Goal: Task Accomplishment & Management: Use online tool/utility

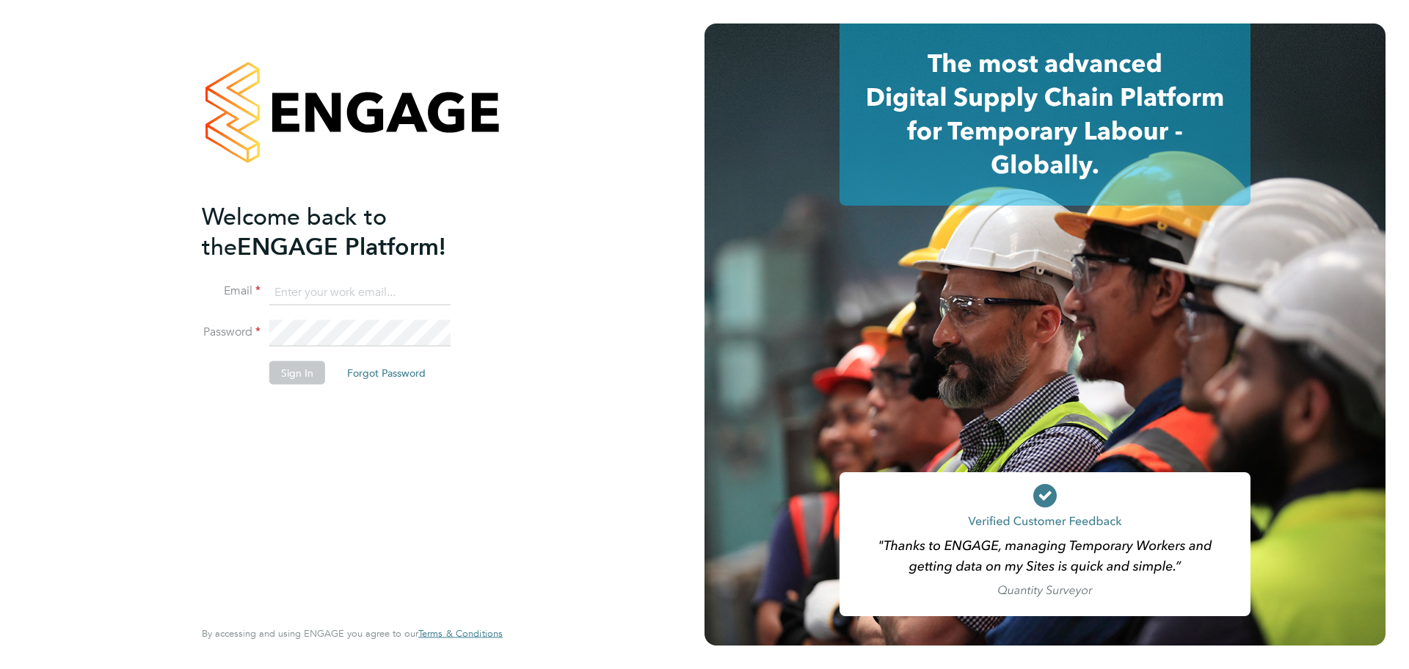
click at [382, 272] on ng-template "Welcome back to the ENGAGE Platform! Email Password Sign In Forgot Password" at bounding box center [345, 300] width 286 height 198
click at [382, 277] on ng-template "Welcome back to the ENGAGE Platform! Email Password Sign In Forgot Password" at bounding box center [345, 300] width 286 height 198
click at [385, 287] on input at bounding box center [359, 292] width 181 height 26
type input "brook.hyndman@hays.com"
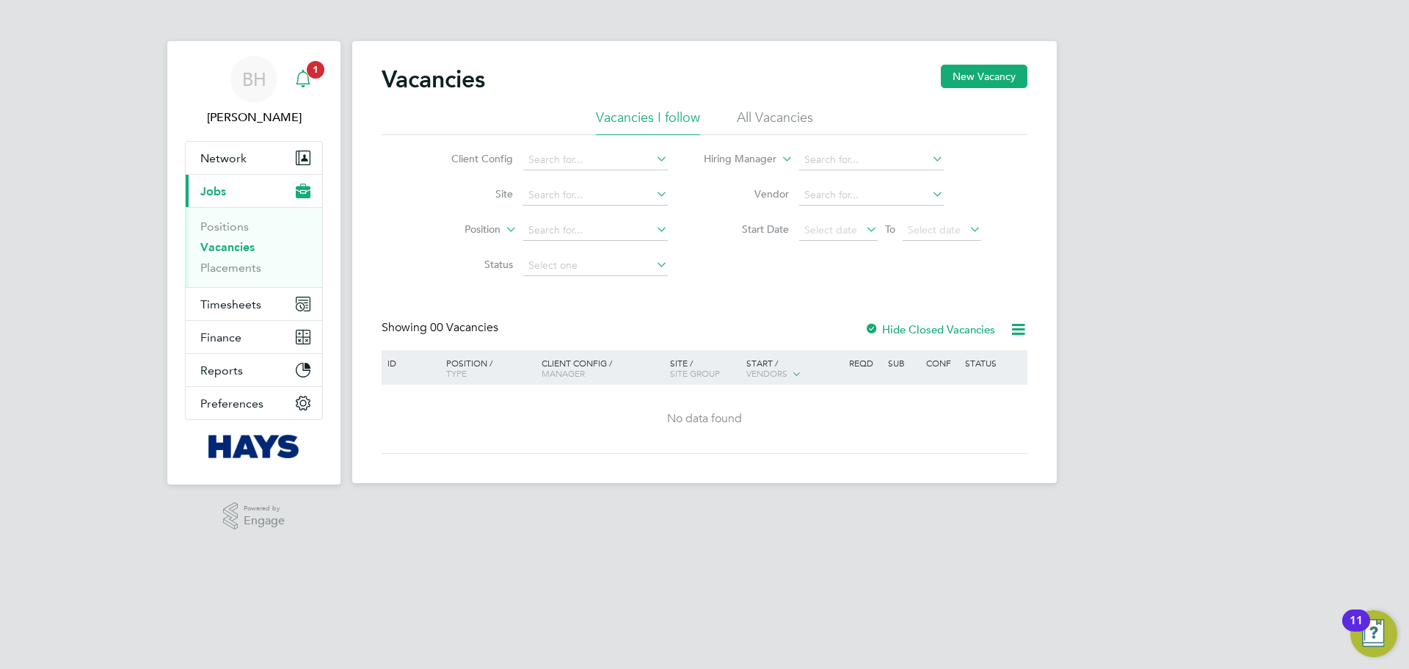
click at [303, 80] on icon "Main navigation" at bounding box center [303, 79] width 18 height 18
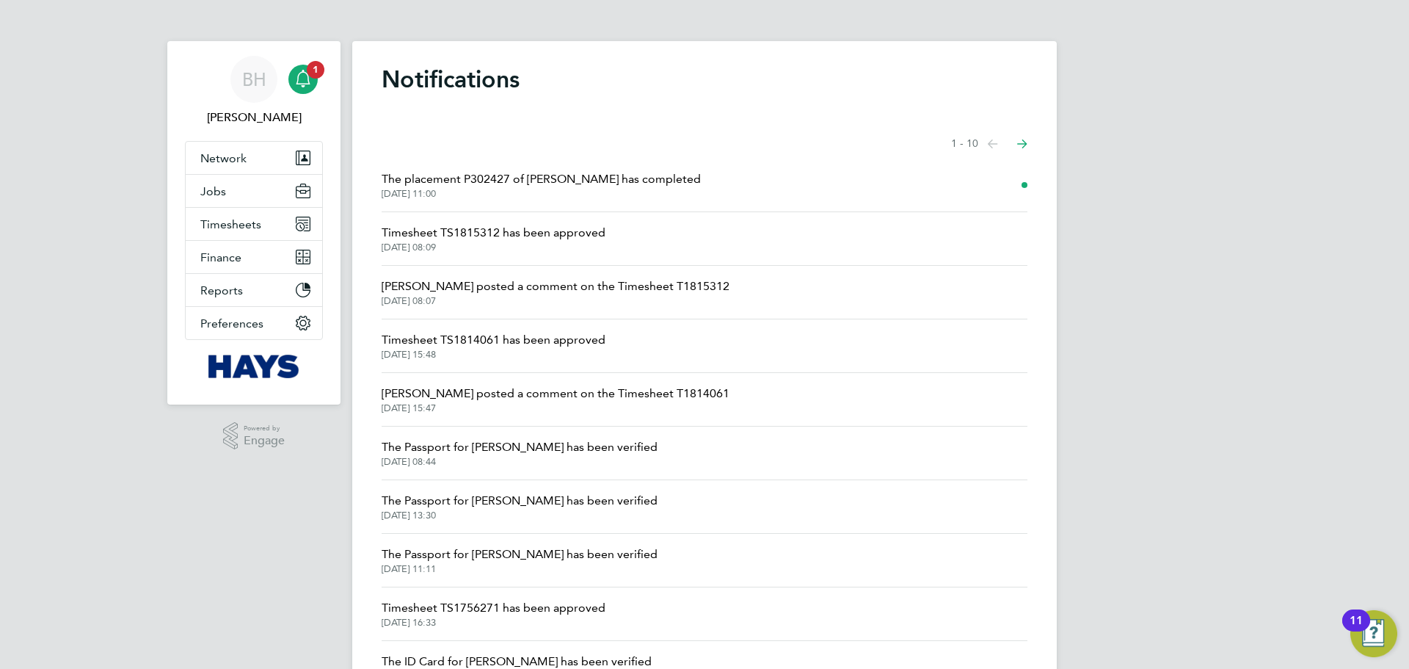
click at [600, 176] on span "The placement P302427 of [PERSON_NAME] has completed" at bounding box center [541, 179] width 319 height 18
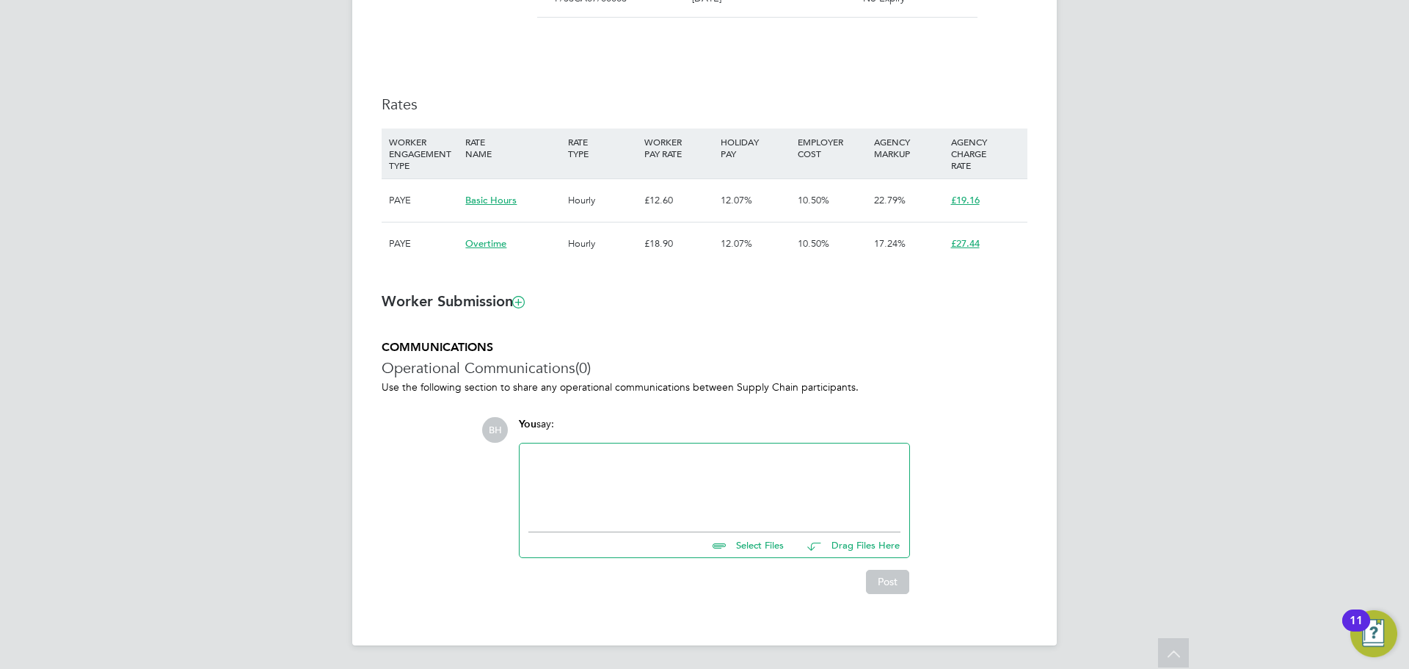
click at [647, 490] on div at bounding box center [714, 483] width 372 height 63
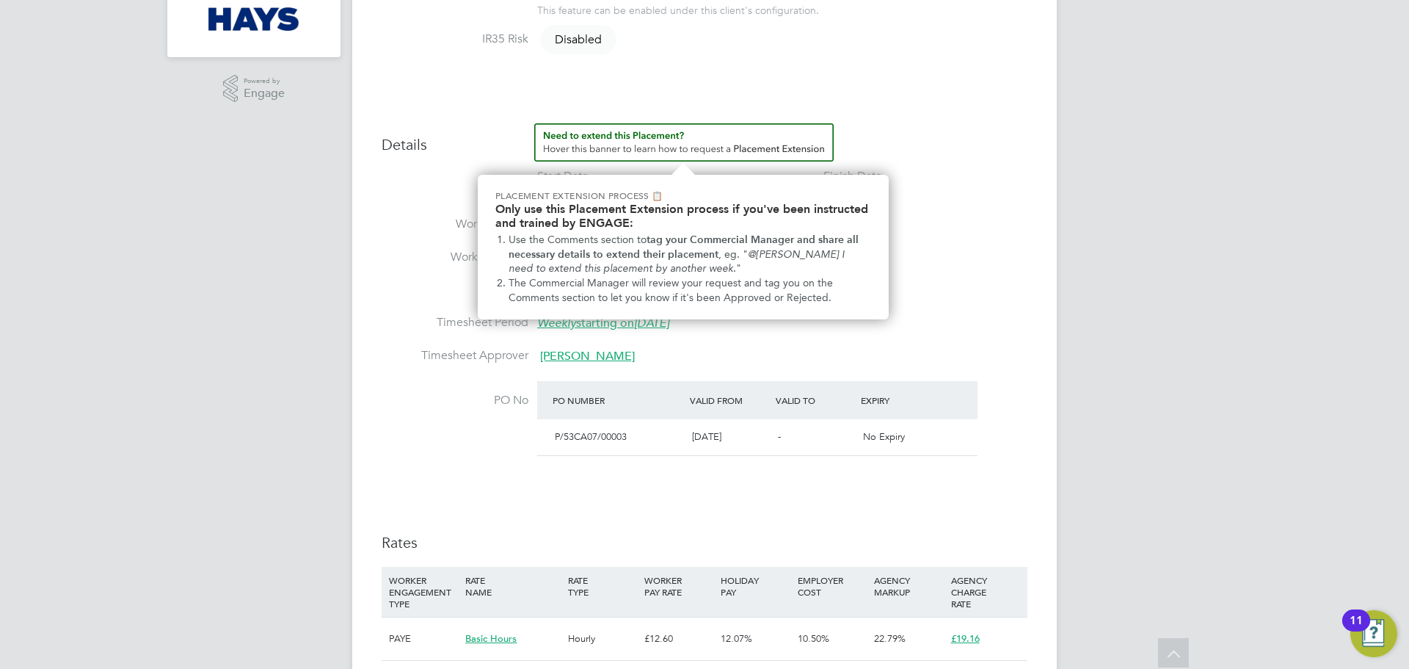
click at [419, 219] on label "Working Days" at bounding box center [455, 224] width 147 height 15
click at [595, 134] on img "How to extend a Placement?" at bounding box center [683, 142] width 299 height 38
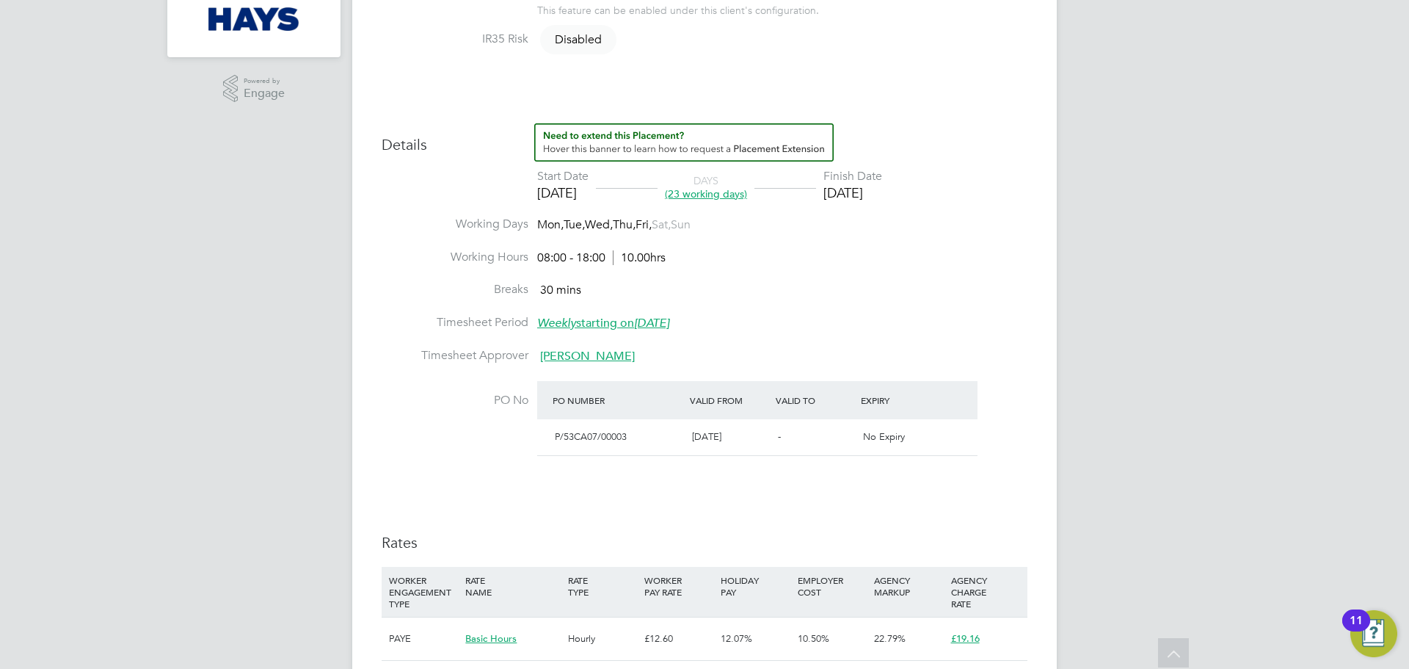
click at [603, 144] on img "How to extend a Placement?" at bounding box center [683, 142] width 299 height 38
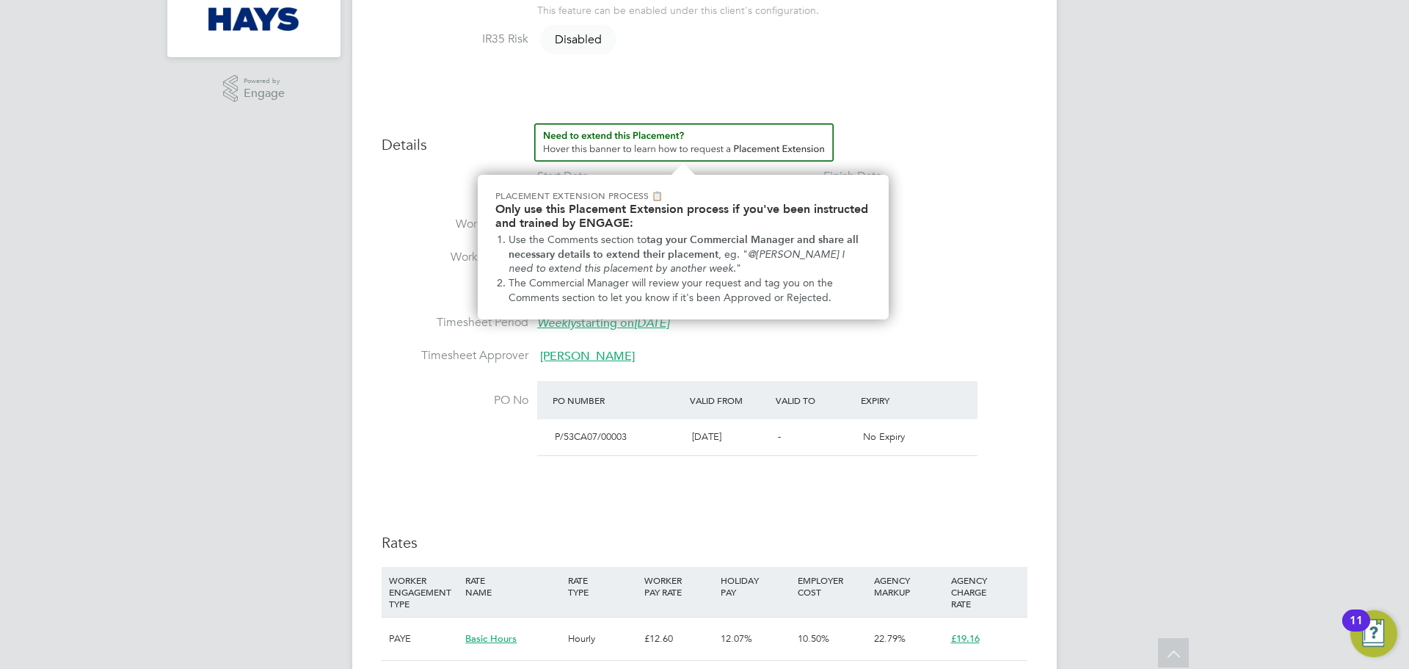
click at [637, 159] on img "How to extend a Placement?" at bounding box center [683, 142] width 299 height 38
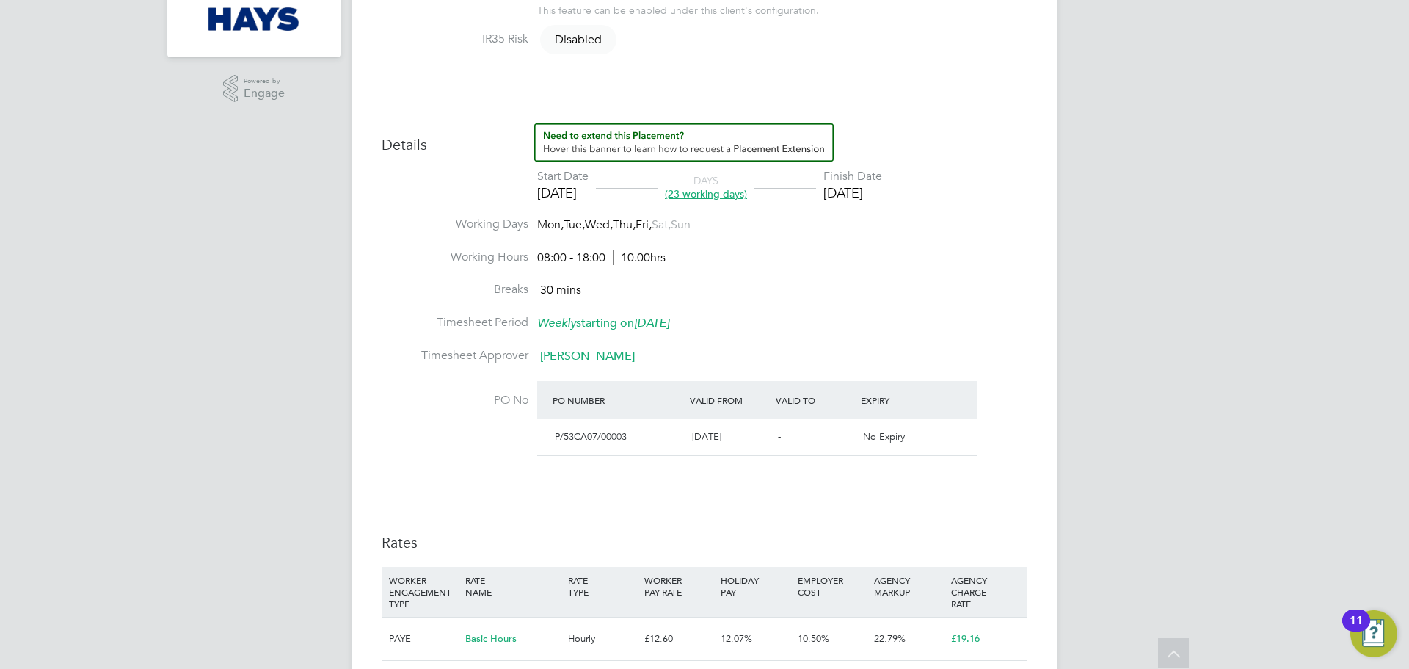
click at [637, 159] on img "How to extend a Placement?" at bounding box center [683, 142] width 299 height 38
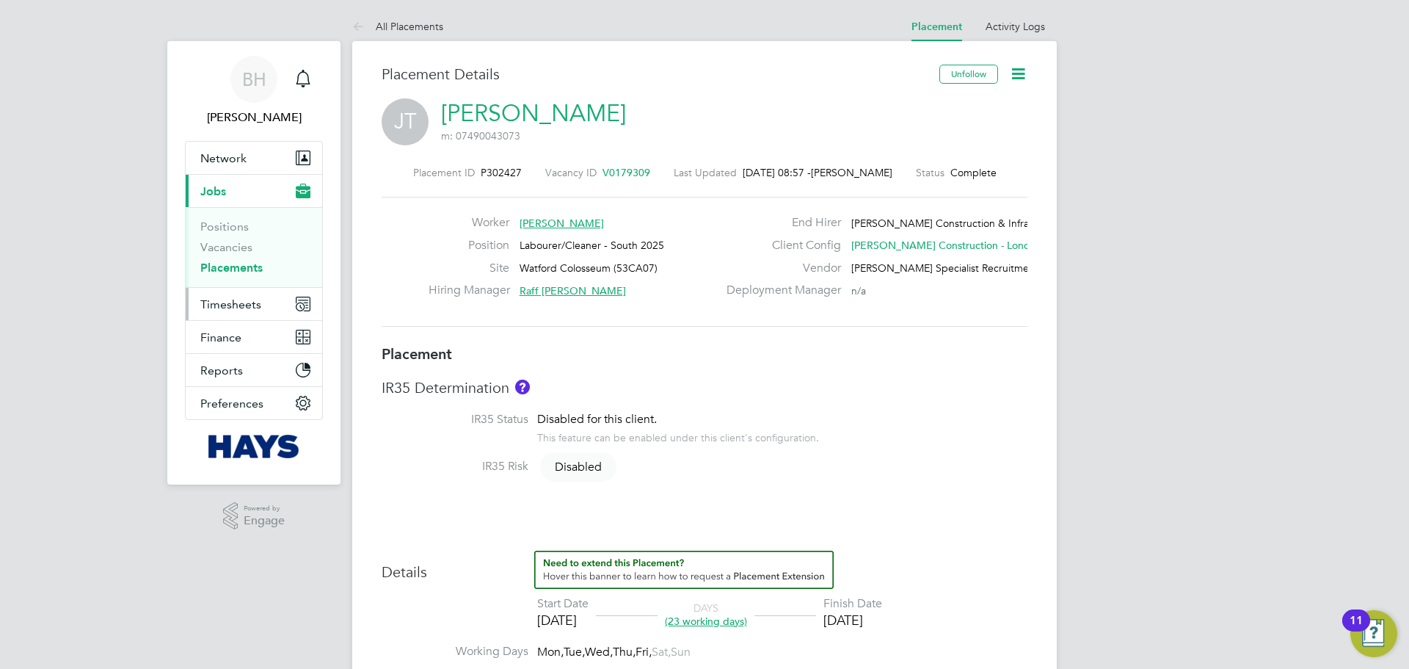
click at [252, 308] on span "Timesheets" at bounding box center [230, 304] width 61 height 14
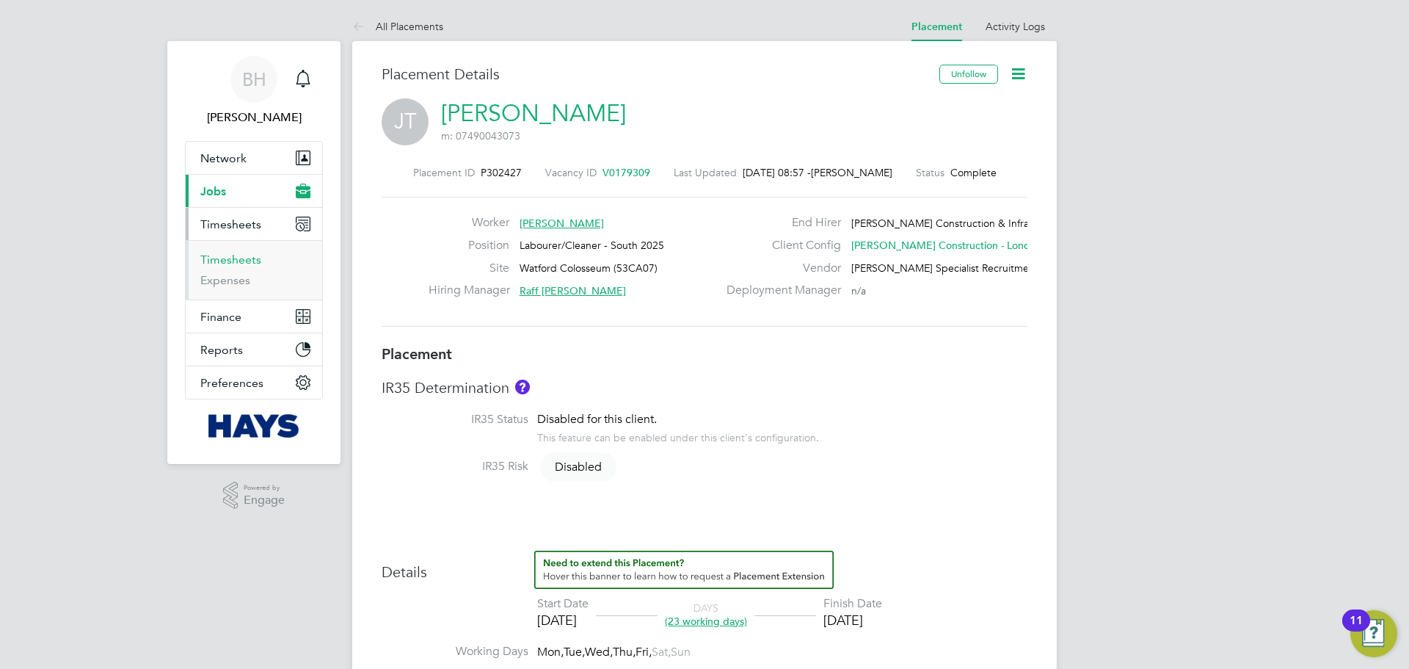
click at [239, 257] on link "Timesheets" at bounding box center [230, 259] width 61 height 14
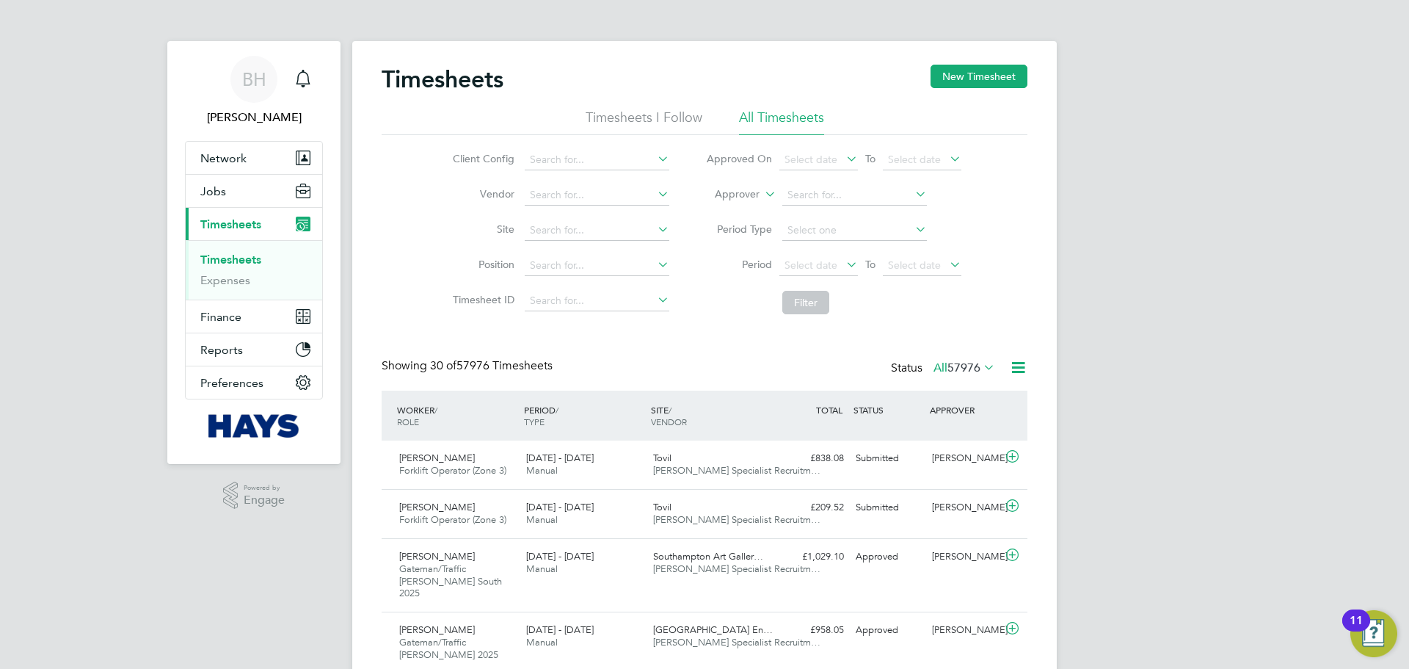
scroll to position [49, 128]
click at [730, 214] on li "Worker" at bounding box center [723, 211] width 73 height 19
click at [813, 192] on input at bounding box center [854, 195] width 145 height 21
type input "[PERSON_NAME]"
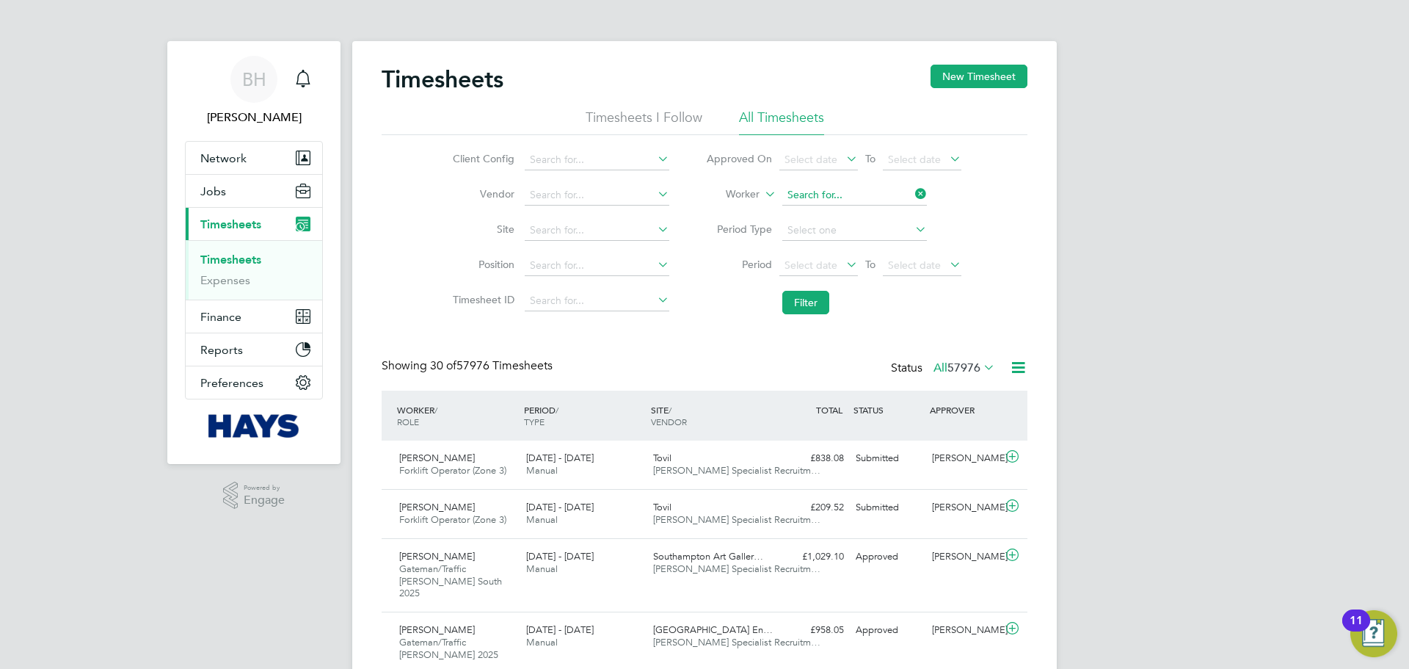
click at [843, 194] on input at bounding box center [854, 195] width 145 height 21
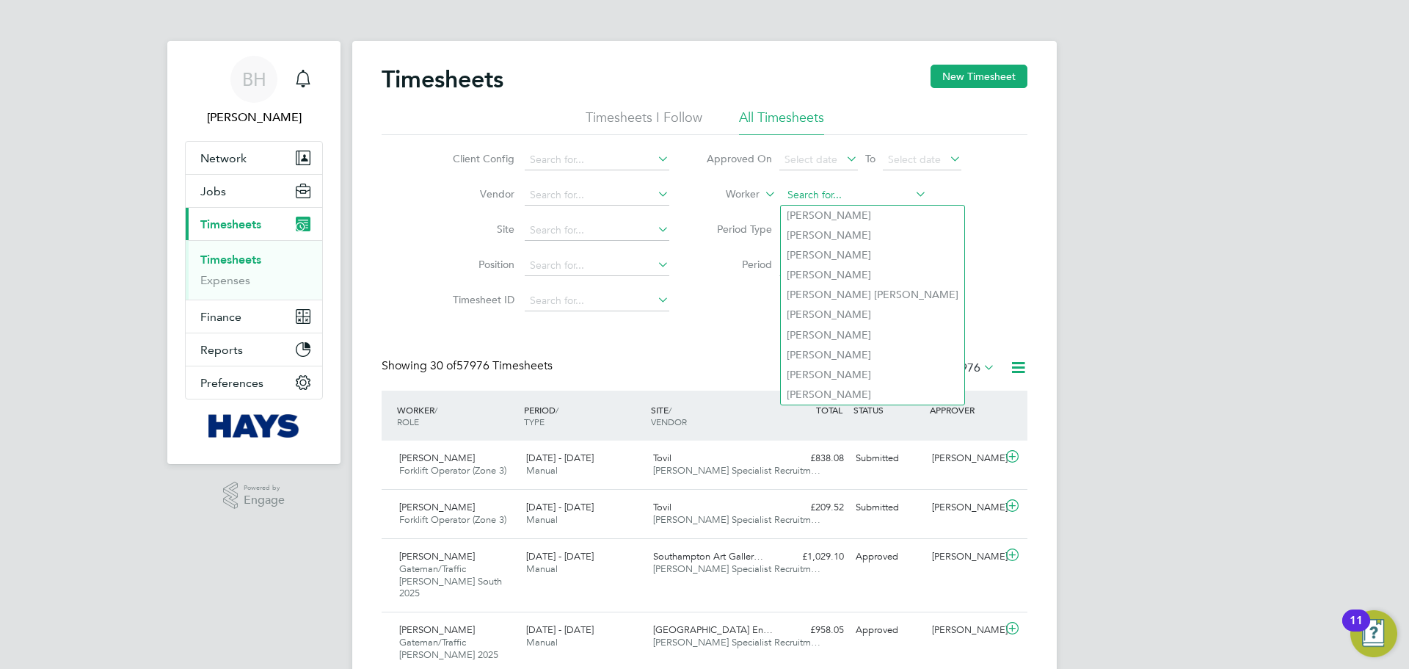
type input "t"
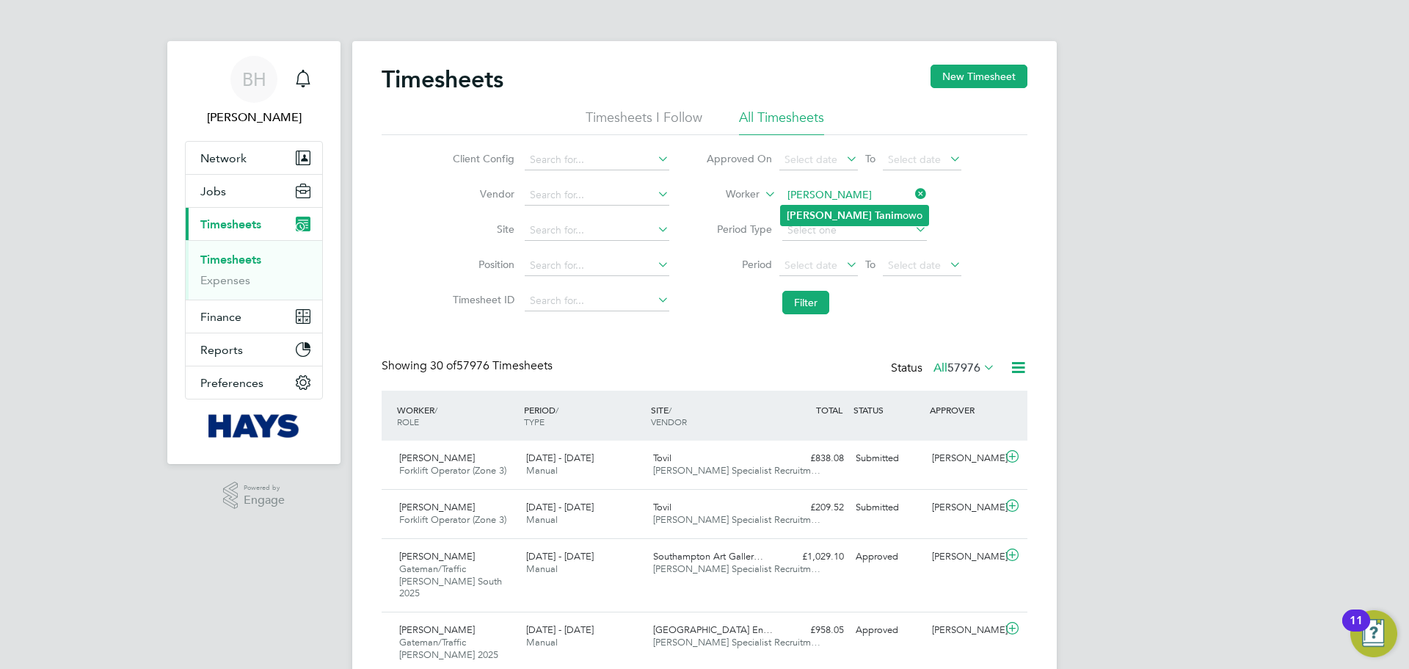
click at [875, 219] on b "Tanim" at bounding box center [889, 215] width 28 height 12
type input "[PERSON_NAME]"
click at [815, 297] on button "Filter" at bounding box center [805, 302] width 47 height 23
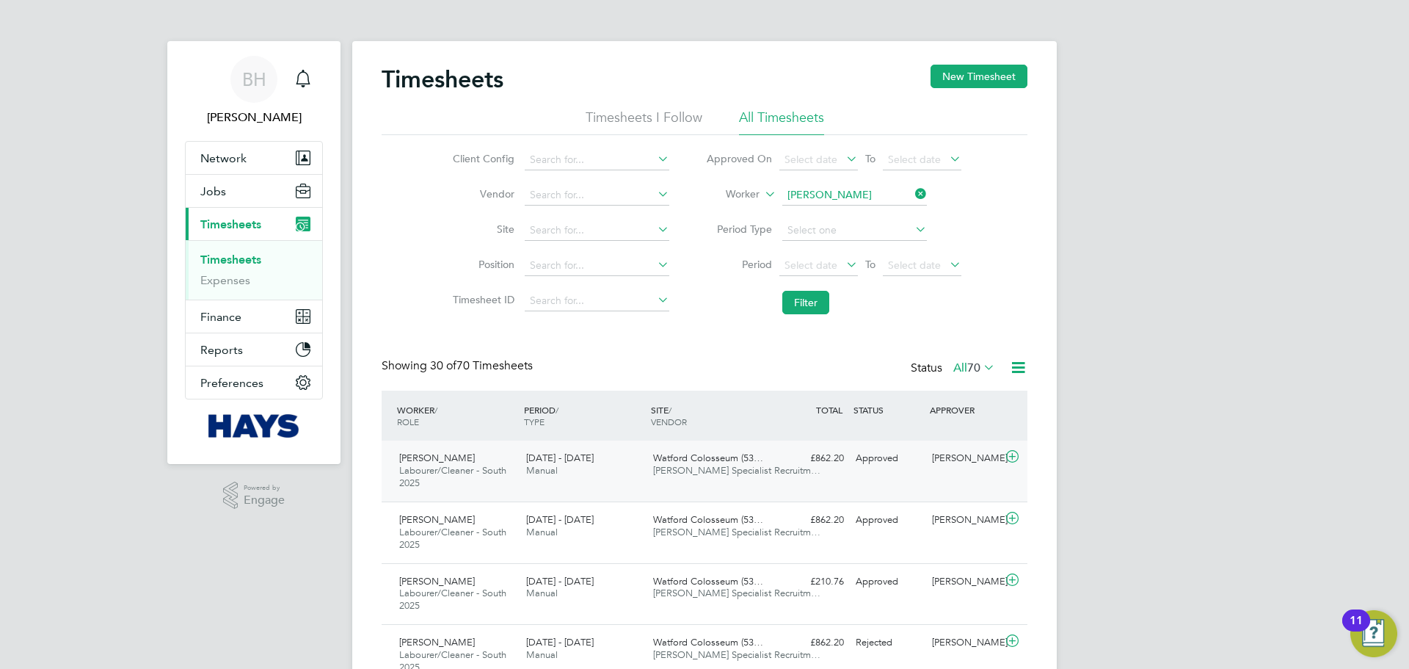
click at [945, 476] on div "[PERSON_NAME] Labourer/Cleaner - South 2025 [DATE] - [DATE] [DATE] - [DATE] Man…" at bounding box center [705, 470] width 646 height 61
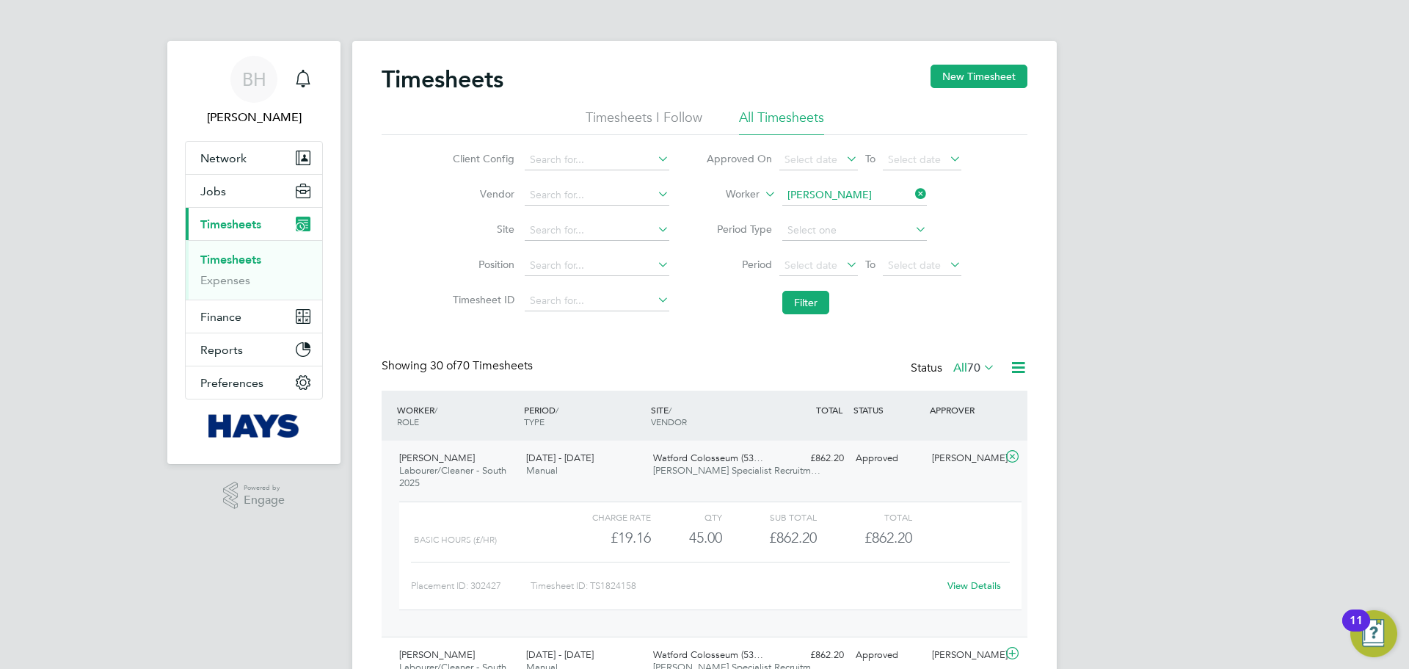
click at [945, 478] on div "[PERSON_NAME] Labourer/Cleaner - South 2025 [DATE] - [DATE] [DATE] - [DATE] Man…" at bounding box center [705, 538] width 646 height 196
